Goal: Transaction & Acquisition: Subscribe to service/newsletter

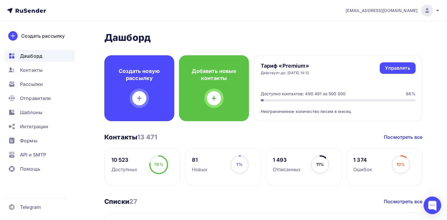
click at [364, 6] on div "[EMAIL_ADDRESS][DOMAIN_NAME]" at bounding box center [393, 11] width 94 height 12
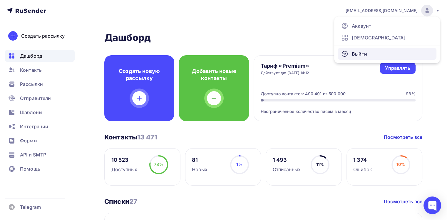
click at [357, 49] on link "Выйти" at bounding box center [387, 54] width 99 height 12
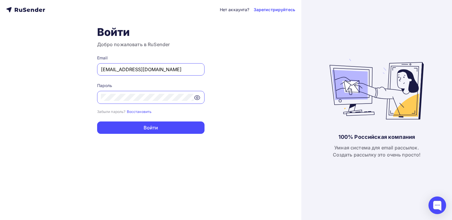
click at [171, 71] on input "[EMAIL_ADDRESS][DOMAIN_NAME]" at bounding box center [151, 69] width 100 height 7
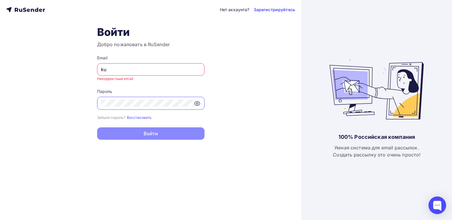
type input "[PERSON_NAME][EMAIL_ADDRESS][DOMAIN_NAME]"
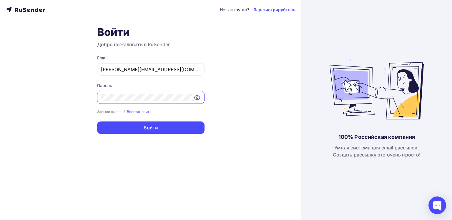
drag, startPoint x: 84, startPoint y: 123, endPoint x: 96, endPoint y: 124, distance: 12.1
click at [84, 122] on div "Нет аккаунта? Зарегистрируйтесь Войти Добро пожаловать в RuSender Email [PERSON…" at bounding box center [150, 110] width 301 height 220
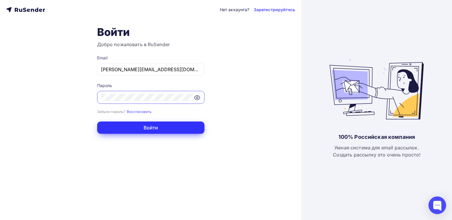
click at [103, 125] on button "Войти" at bounding box center [150, 127] width 107 height 12
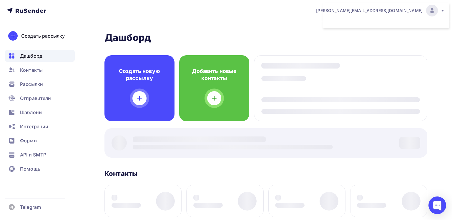
click at [146, 132] on div at bounding box center [265, 142] width 323 height 29
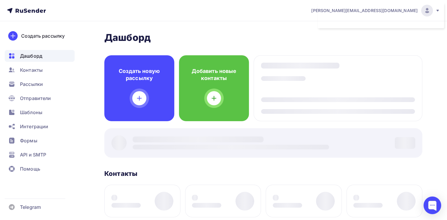
click at [147, 129] on div at bounding box center [263, 142] width 318 height 29
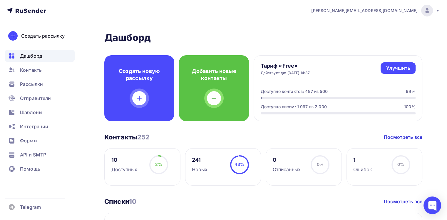
click at [421, 12] on div "[PERSON_NAME][EMAIL_ADDRESS][DOMAIN_NAME]" at bounding box center [375, 11] width 129 height 12
click at [398, 36] on link "[DEMOGRAPHIC_DATA]" at bounding box center [387, 38] width 99 height 12
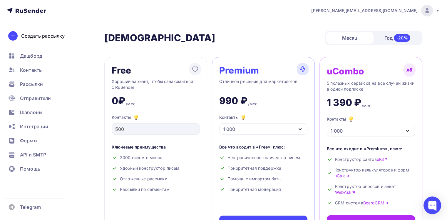
click at [410, 37] on div "Год -20%" at bounding box center [398, 38] width 48 height 12
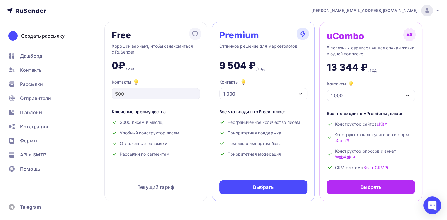
scroll to position [118, 0]
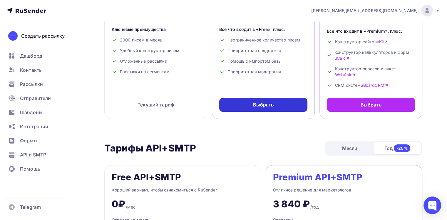
click at [257, 102] on div "Выбрать" at bounding box center [263, 104] width 21 height 7
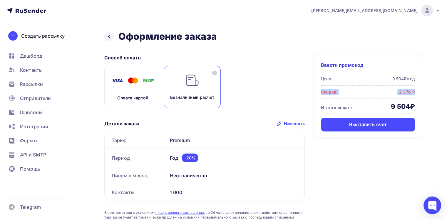
drag, startPoint x: 318, startPoint y: 91, endPoint x: 416, endPoint y: 89, distance: 98.8
click at [416, 89] on div "Ввести промокод Цена 9 504₽/год Скидка: -2 376 ₽ Итого к оплате 9 504₽ Выставит…" at bounding box center [368, 96] width 109 height 85
click at [364, 43] on div "Назад Оформление заказа Оформление заказа Способ оплаты Оплата картой Безналичн…" at bounding box center [263, 140] width 318 height 219
click at [358, 65] on span "Ввести промокод" at bounding box center [342, 64] width 42 height 7
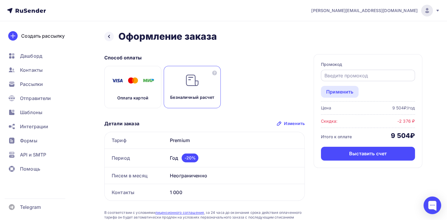
click at [357, 70] on div at bounding box center [368, 75] width 94 height 11
click at [358, 70] on div at bounding box center [368, 75] width 94 height 11
click at [351, 75] on input "text" at bounding box center [368, 75] width 87 height 7
click at [339, 77] on input "text" at bounding box center [368, 75] width 87 height 7
click at [339, 91] on div "Применить" at bounding box center [339, 91] width 27 height 7
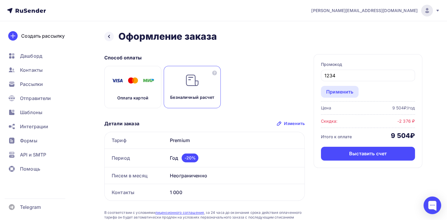
click at [346, 50] on div "Назад Оформление заказа Оформление заказа Способ оплаты Оплата картой Безналичн…" at bounding box center [263, 140] width 318 height 219
click at [346, 73] on input "1234" at bounding box center [368, 75] width 87 height 7
type input "123"
click at [339, 43] on div "Назад Оформление заказа Оформление заказа Способ оплаты Оплата картой Безналичн…" at bounding box center [263, 140] width 318 height 219
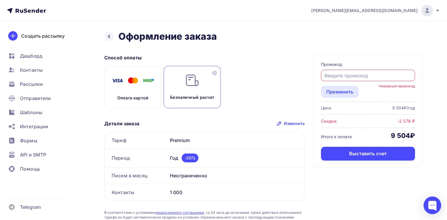
click at [337, 75] on input "text" at bounding box center [368, 75] width 87 height 7
type input "v"
paste input "UCOZSTART"
type input "UCOZSTART"
click at [341, 93] on div "Применить" at bounding box center [339, 91] width 27 height 7
